Goal: Task Accomplishment & Management: Manage account settings

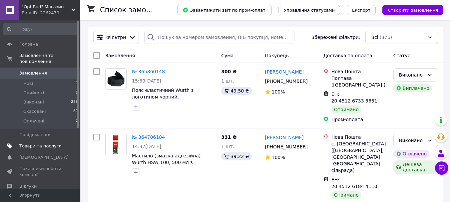
click at [35, 143] on span "Товари та послуги" at bounding box center [40, 146] width 42 height 6
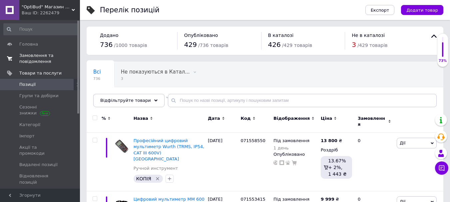
click at [33, 58] on span "Замовлення та повідомлення" at bounding box center [40, 59] width 42 height 12
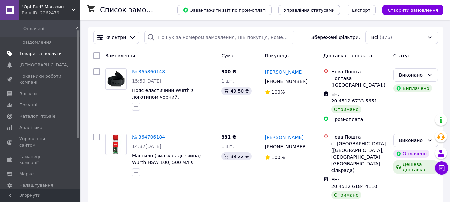
scroll to position [94, 0]
click at [45, 152] on span "Гаманець компанії" at bounding box center [40, 158] width 42 height 12
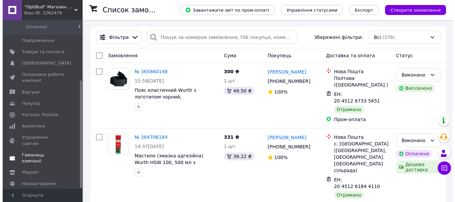
scroll to position [45, 0]
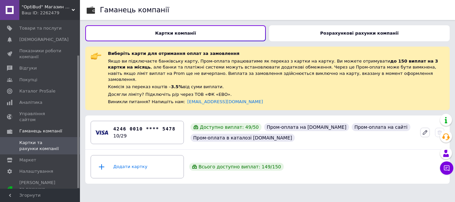
click at [425, 131] on icon at bounding box center [425, 133] width 4 height 4
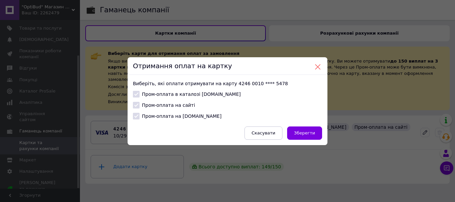
click at [317, 66] on button at bounding box center [318, 67] width 6 height 6
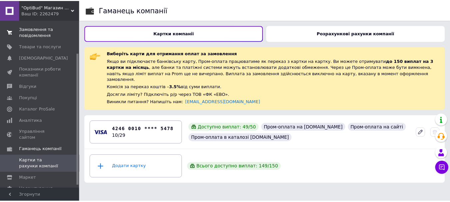
scroll to position [0, 0]
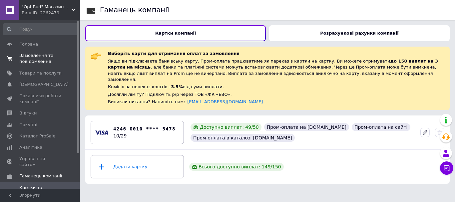
click at [37, 60] on span "Замовлення та повідомлення" at bounding box center [40, 59] width 42 height 12
